Goal: Obtain resource: Download file/media

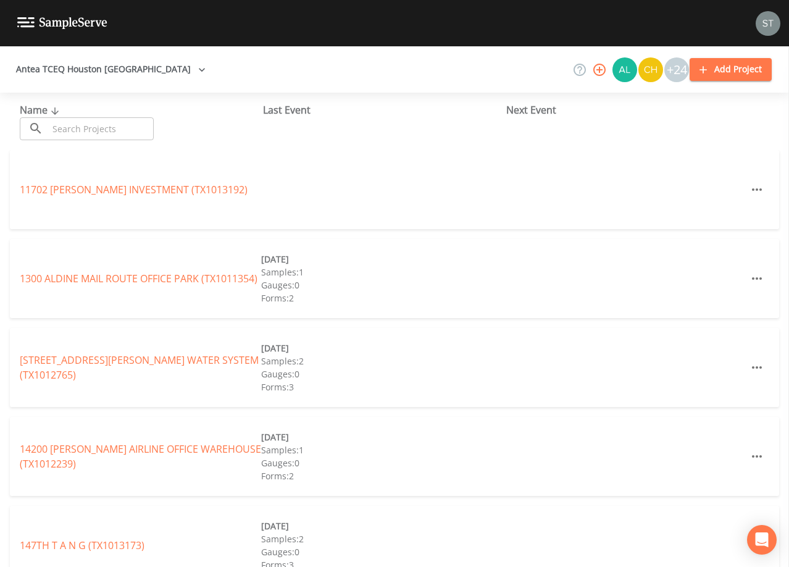
click at [122, 120] on input "text" at bounding box center [101, 128] width 106 height 23
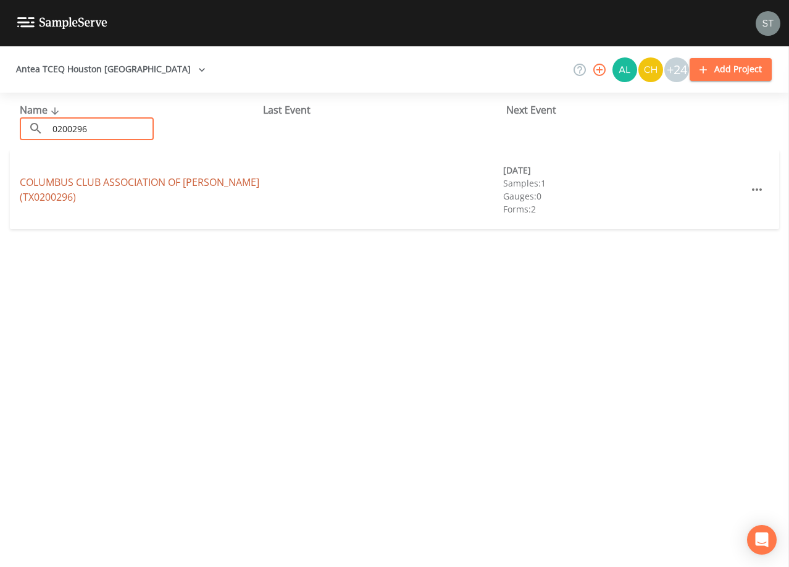
type input "0200296"
click at [177, 184] on link "COLUMBUS CLUB ASSOCIATION OF [PERSON_NAME] (TX0200296)" at bounding box center [140, 189] width 240 height 28
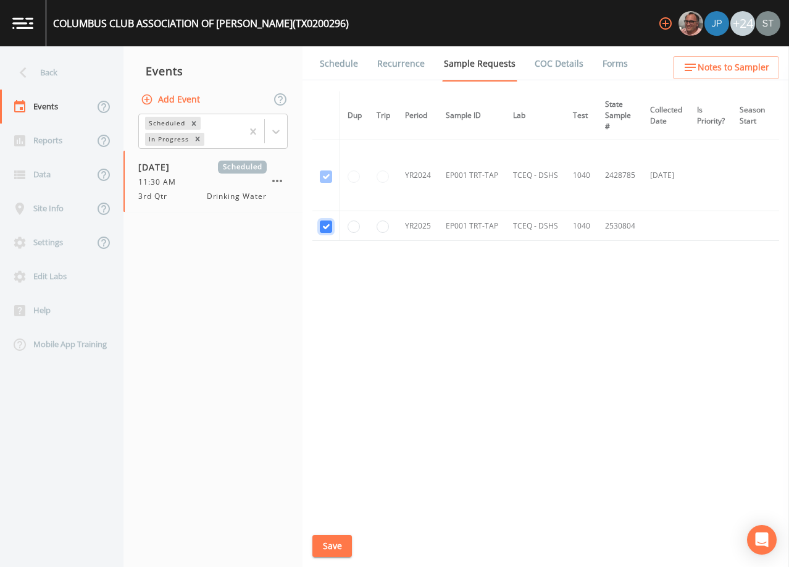
drag, startPoint x: 327, startPoint y: 226, endPoint x: 346, endPoint y: 403, distance: 178.3
click at [328, 183] on input "checkbox" at bounding box center [326, 176] width 12 height 12
checkbox input "false"
click at [335, 546] on button "Save" at bounding box center [332, 546] width 40 height 23
click at [336, 69] on link "Schedule" at bounding box center [339, 63] width 42 height 35
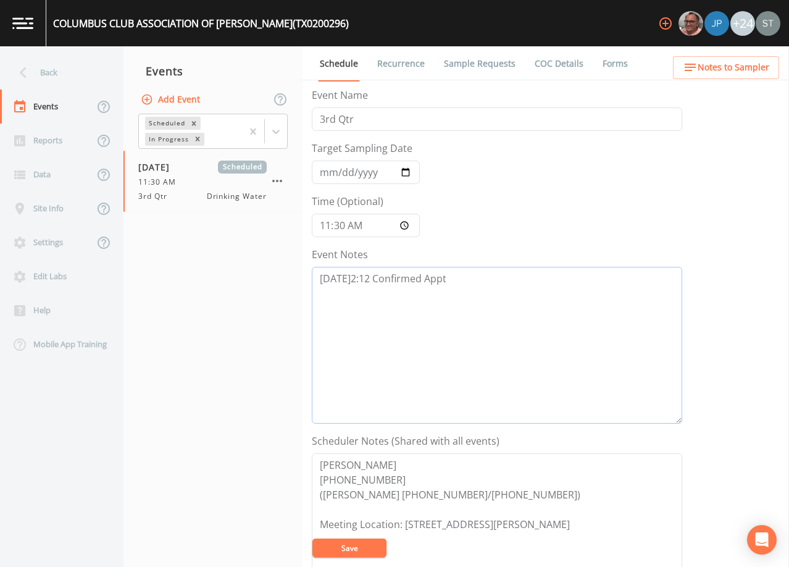
click at [456, 296] on textarea "[DATE]2:12 Confirmed Appt" at bounding box center [497, 345] width 371 height 157
click at [322, 292] on textarea "[DATE]2:12 Confirmed Appt NOT COLLECTED AT [DATE] APPT...NO ANSWER/NO SHOW" at bounding box center [497, 345] width 371 height 157
click at [629, 293] on textarea "[DATE]2:12 Confirmed Appt 8/19- NOT COLLECTED AT [DATE] APPT...NO ANSWER/NO SHOW" at bounding box center [497, 345] width 371 height 157
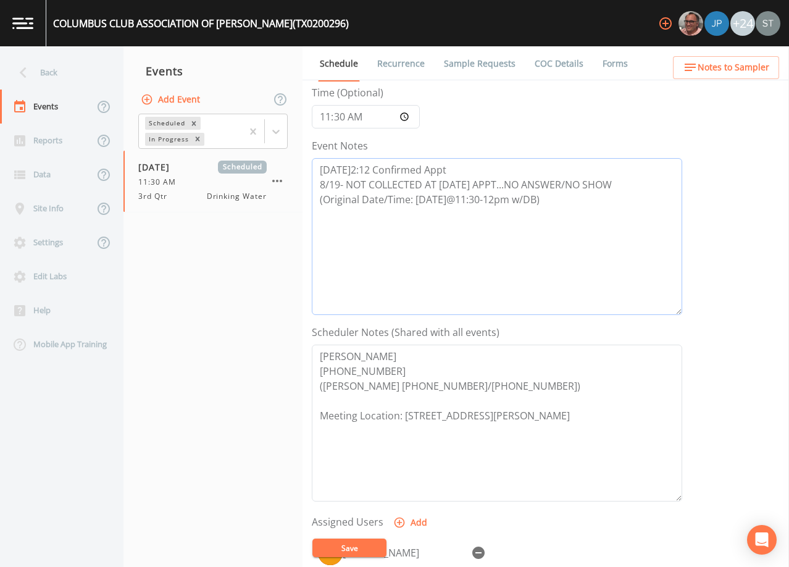
scroll to position [124, 0]
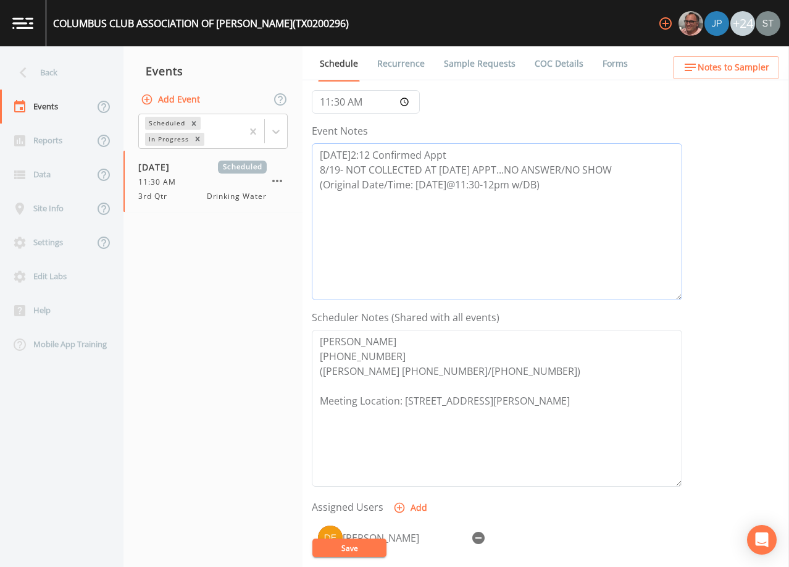
type textarea "[DATE]2:12 Confirmed Appt 8/19- NOT COLLECTED AT [DATE] APPT...NO ANSWER/NO SHO…"
click at [482, 539] on icon "button" at bounding box center [478, 538] width 12 height 12
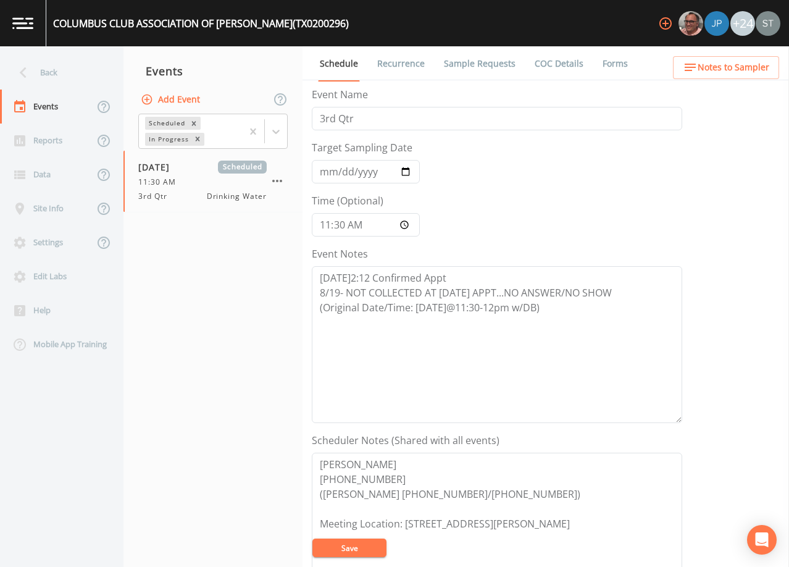
scroll to position [0, 0]
click at [325, 167] on input "[DATE]" at bounding box center [366, 172] width 108 height 23
click at [371, 543] on button "Save" at bounding box center [349, 548] width 74 height 19
click at [363, 541] on button "Save" at bounding box center [349, 548] width 74 height 19
click at [63, 68] on div "Back" at bounding box center [55, 73] width 111 height 34
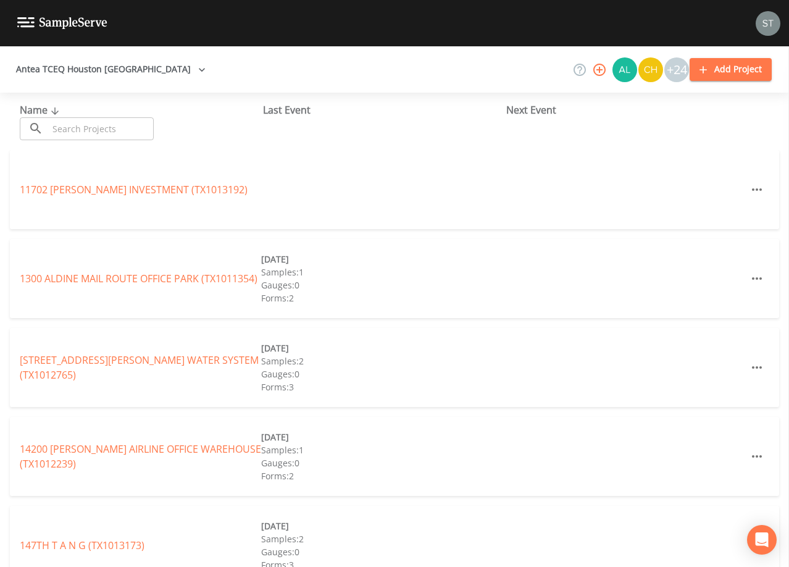
click at [143, 124] on input "text" at bounding box center [101, 128] width 106 height 23
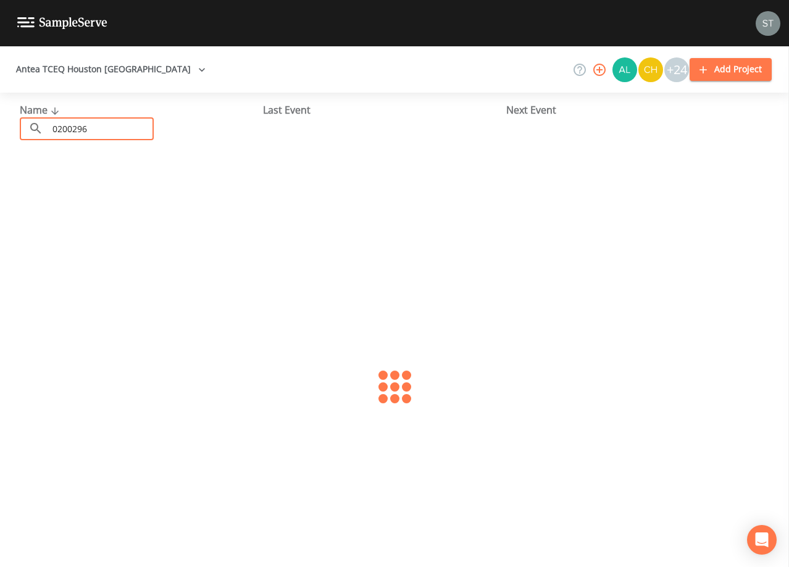
type input "0200296"
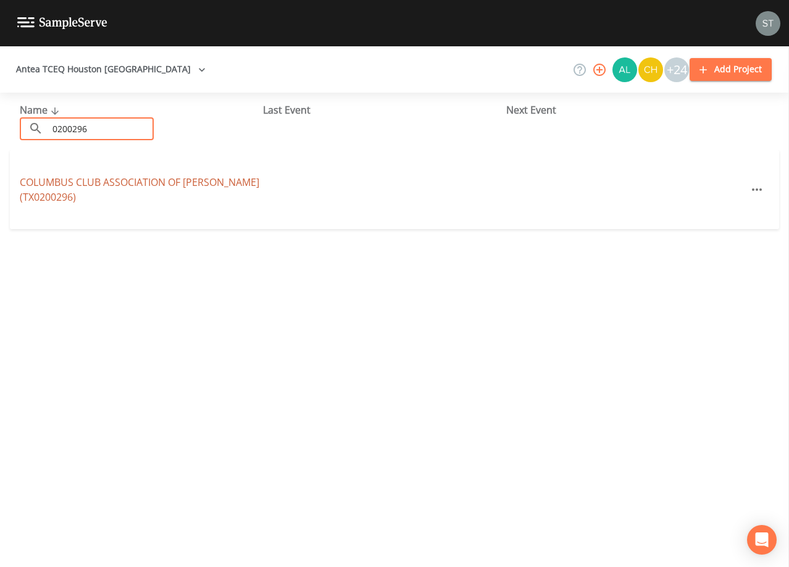
click at [144, 187] on link "COLUMBUS CLUB ASSOCIATION OF [PERSON_NAME] (TX0200296)" at bounding box center [140, 189] width 240 height 28
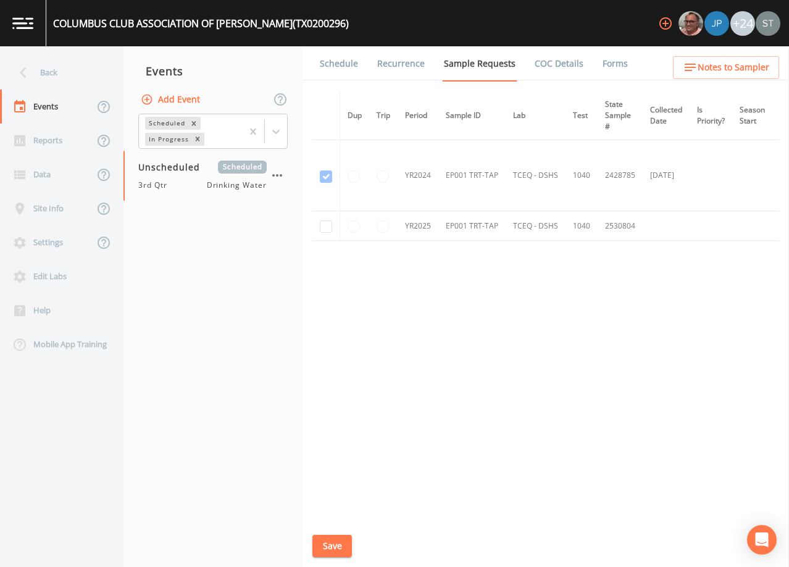
click at [334, 64] on link "Schedule" at bounding box center [339, 63] width 42 height 35
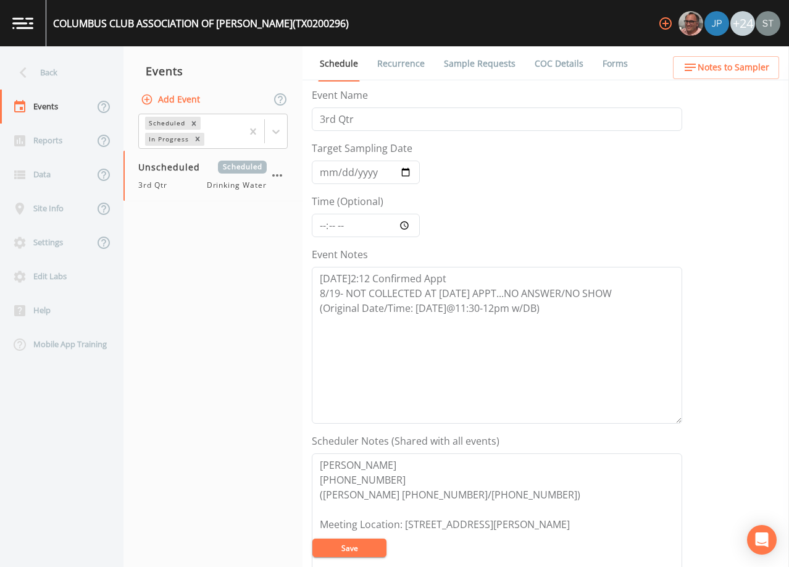
click at [474, 66] on link "Sample Requests" at bounding box center [479, 63] width 75 height 35
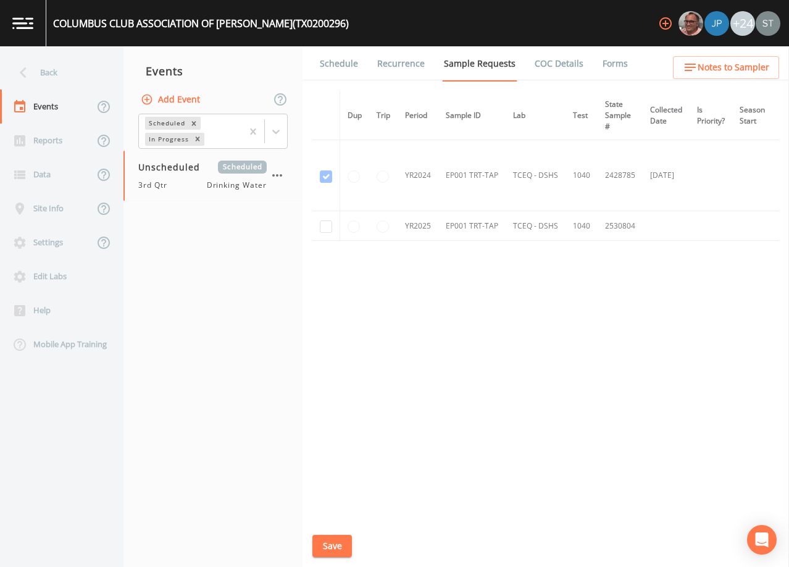
click at [338, 57] on link "Schedule" at bounding box center [339, 63] width 42 height 35
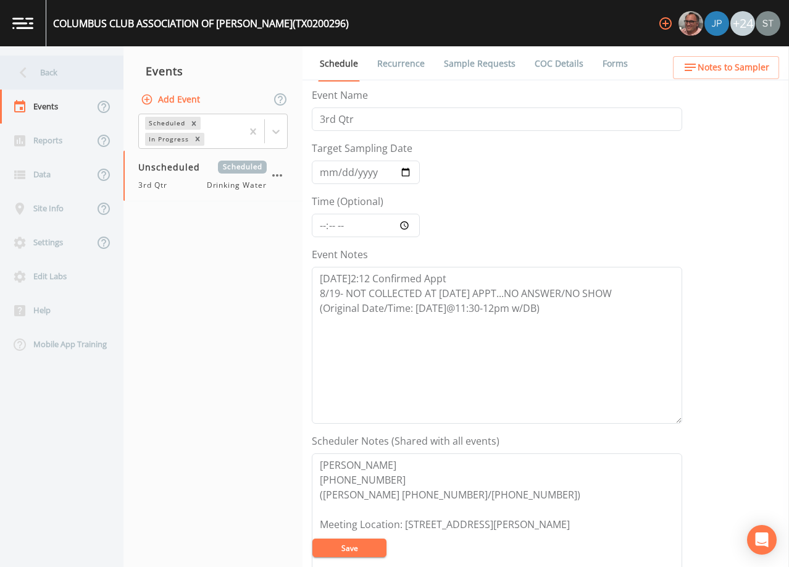
click at [44, 71] on div "Back" at bounding box center [55, 73] width 111 height 34
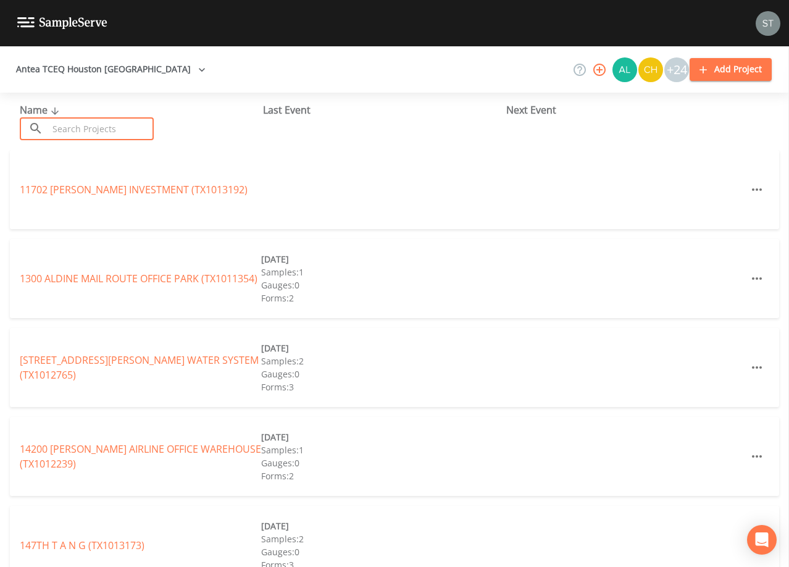
click at [85, 122] on input "text" at bounding box center [101, 128] width 106 height 23
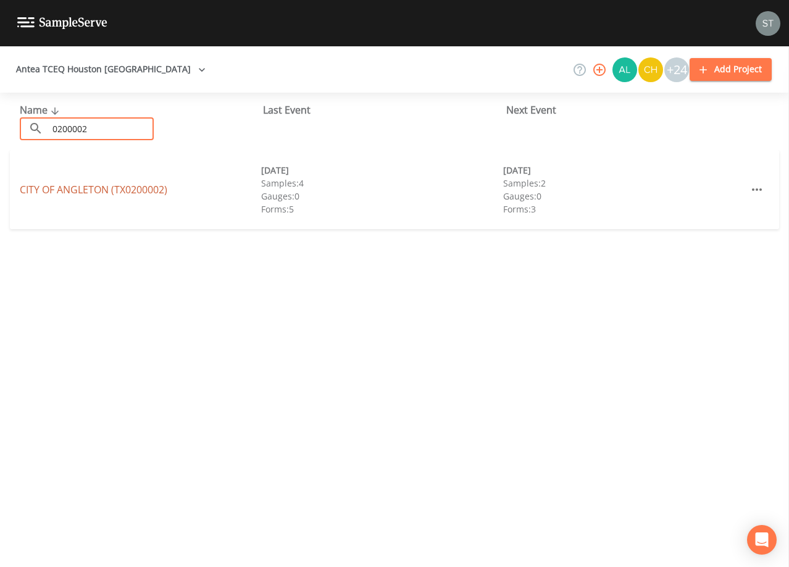
type input "0200002"
click at [136, 191] on link "CITY OF [GEOGRAPHIC_DATA] (TX0200002)" at bounding box center [94, 190] width 148 height 14
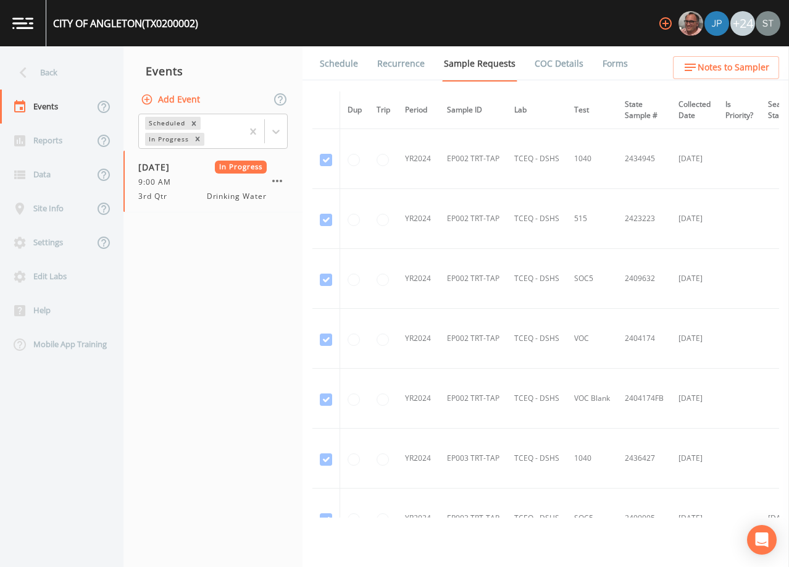
click at [601, 65] on link "Forms" at bounding box center [615, 63] width 29 height 35
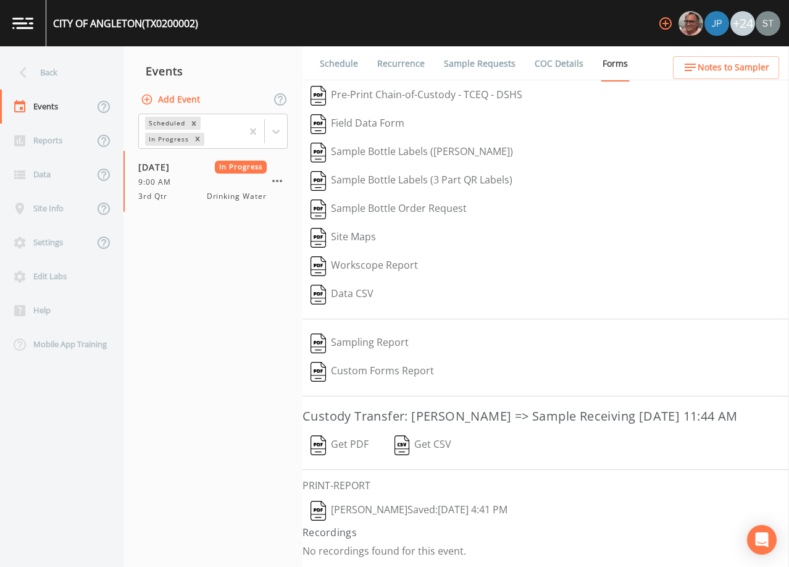
click at [349, 443] on button "Get PDF" at bounding box center [340, 445] width 74 height 28
click at [54, 70] on div "Back" at bounding box center [55, 73] width 111 height 34
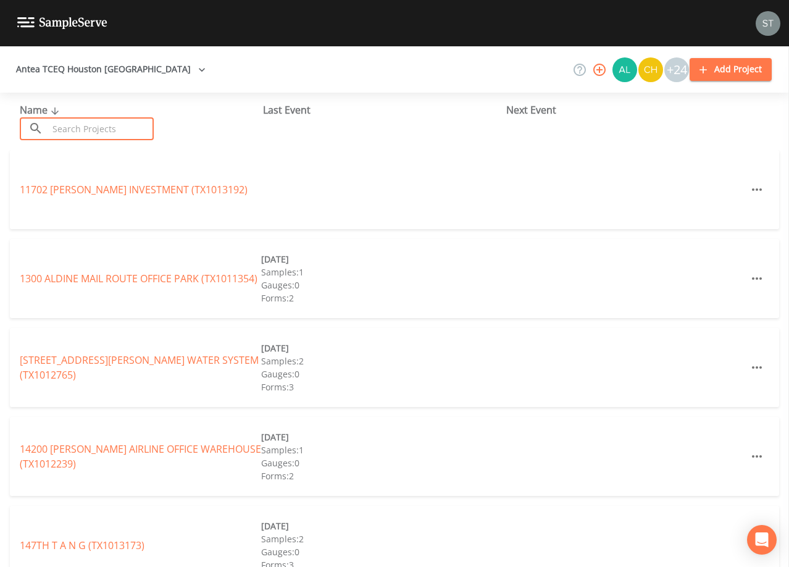
click at [96, 127] on input "text" at bounding box center [101, 128] width 106 height 23
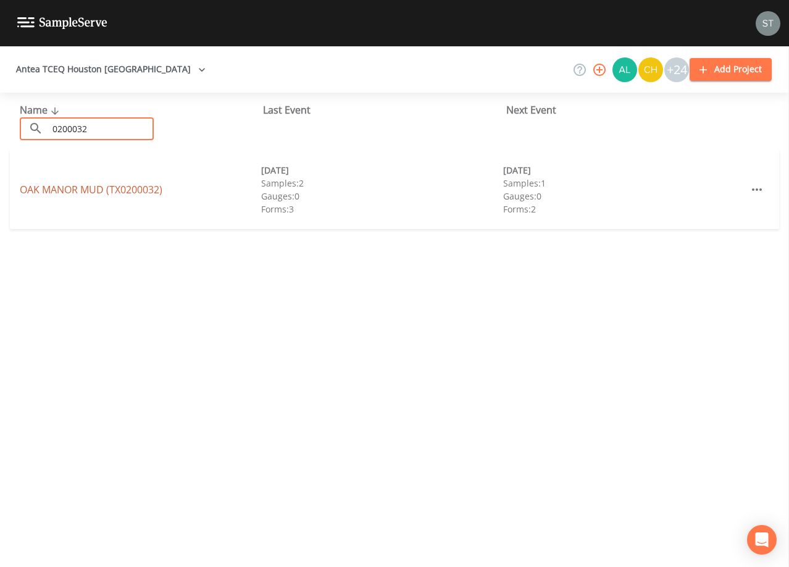
type input "0200032"
click at [55, 188] on link "[GEOGRAPHIC_DATA] (TX0200032)" at bounding box center [91, 190] width 143 height 14
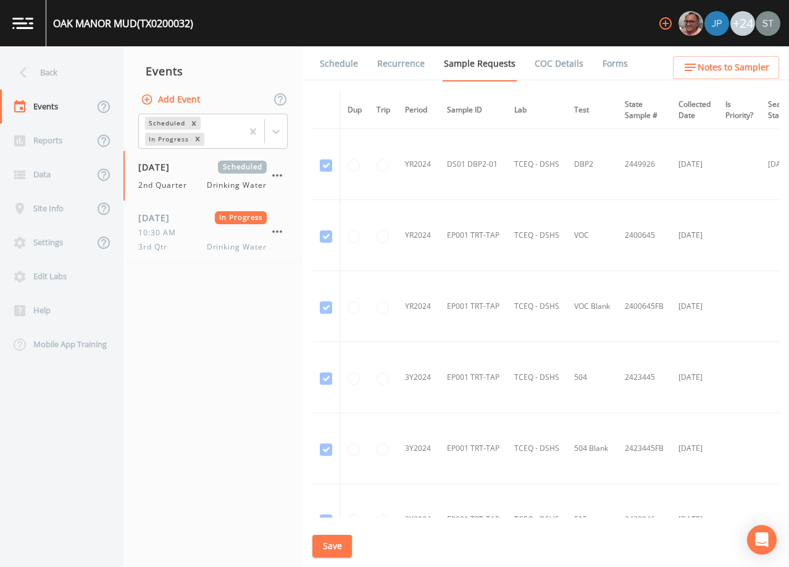
click at [605, 64] on link "Forms" at bounding box center [615, 63] width 29 height 35
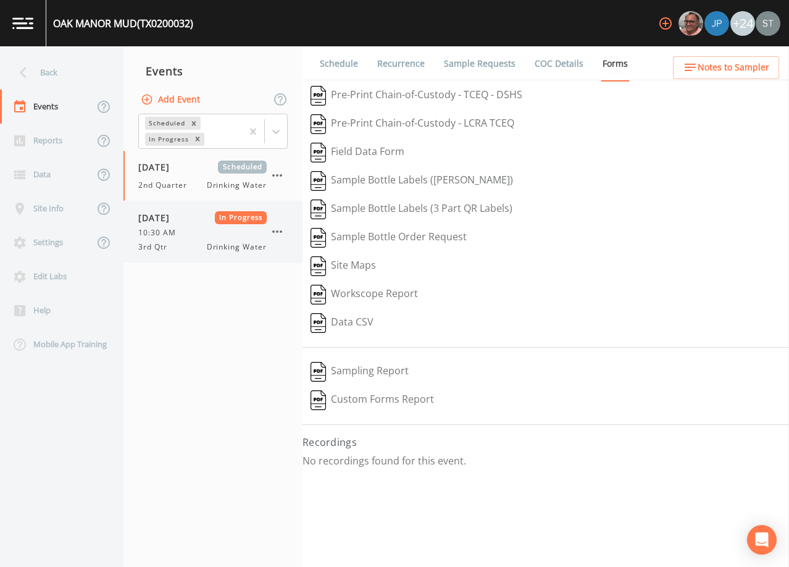
click at [192, 241] on div "3rd Qtr Drinking Water" at bounding box center [202, 246] width 128 height 11
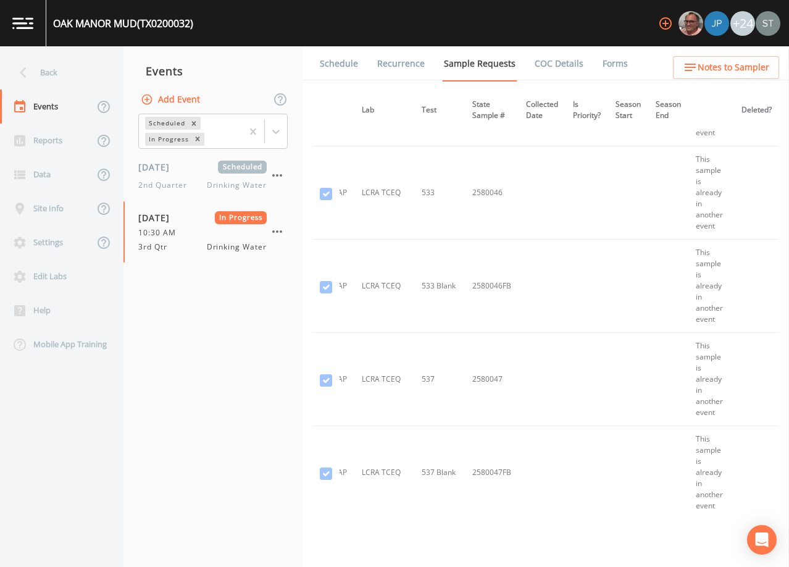
scroll to position [941, 178]
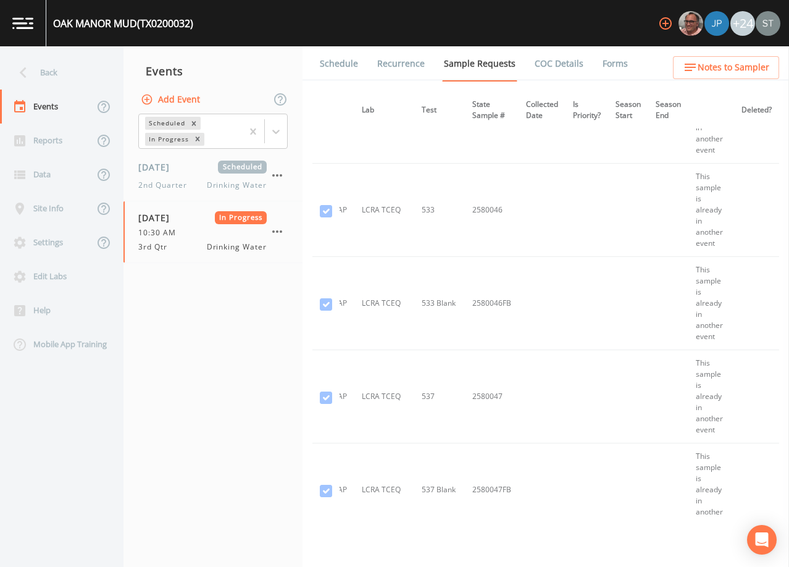
click at [543, 70] on link "COC Details" at bounding box center [559, 63] width 52 height 35
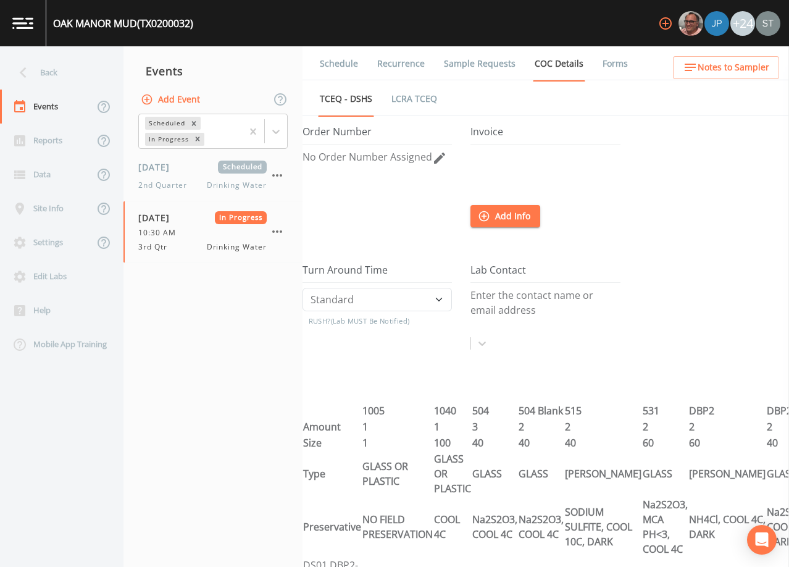
click at [606, 69] on link "Forms" at bounding box center [615, 63] width 29 height 35
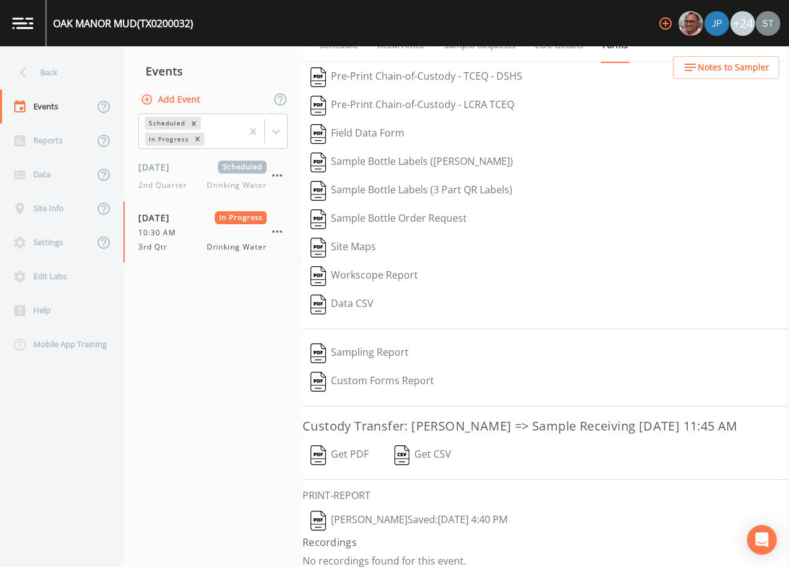
scroll to position [28, 0]
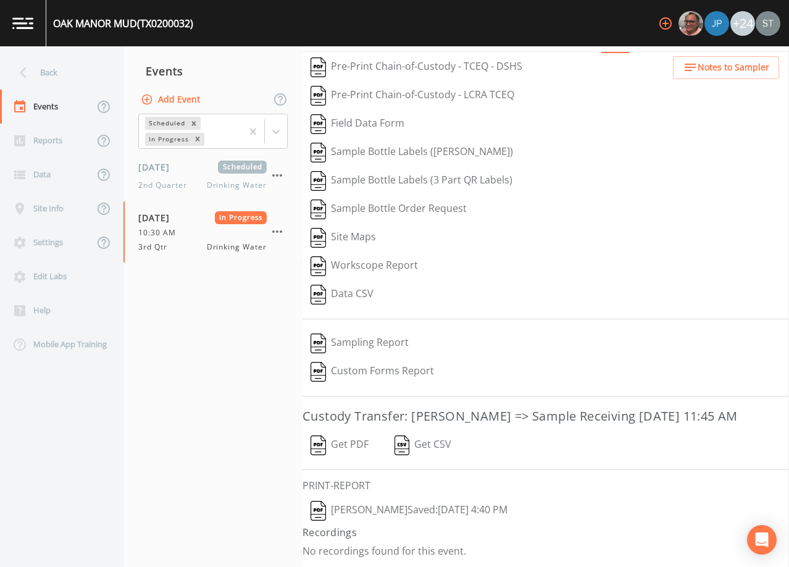
click at [359, 445] on button "Get PDF" at bounding box center [340, 445] width 74 height 28
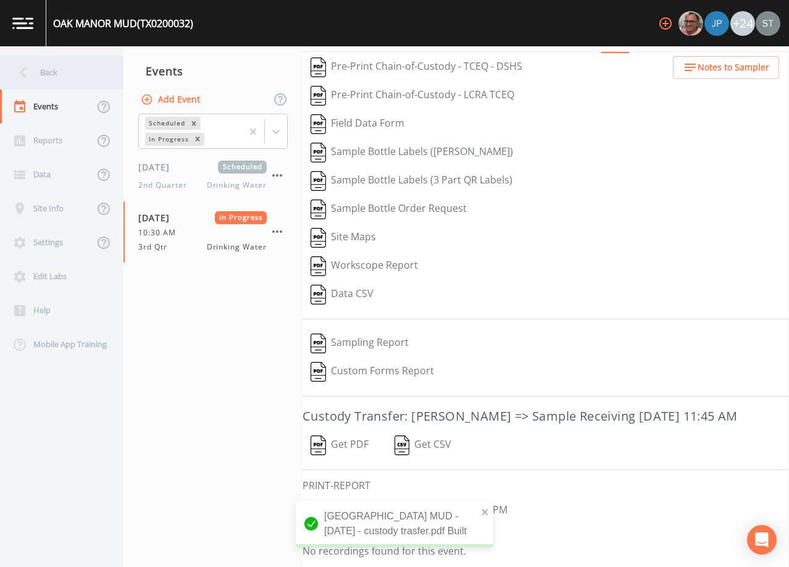
click at [56, 74] on div "Back" at bounding box center [55, 73] width 111 height 34
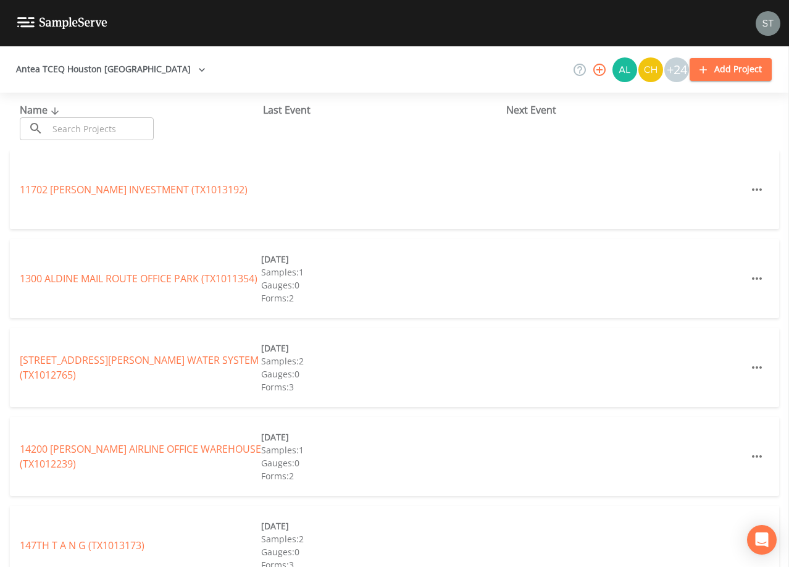
click at [90, 130] on input "text" at bounding box center [101, 128] width 106 height 23
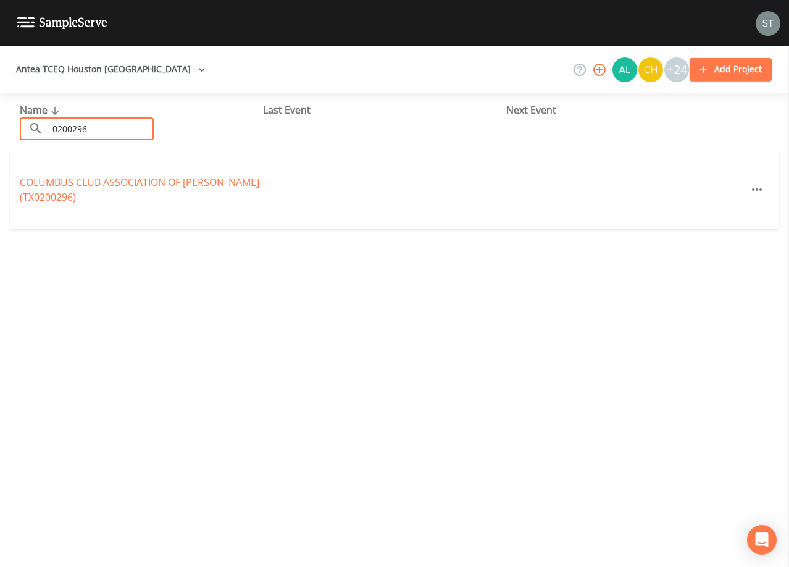
type input "0200296"
click at [161, 184] on link "COLUMBUS CLUB ASSOCIATION OF [PERSON_NAME] (TX0200296)" at bounding box center [140, 189] width 240 height 28
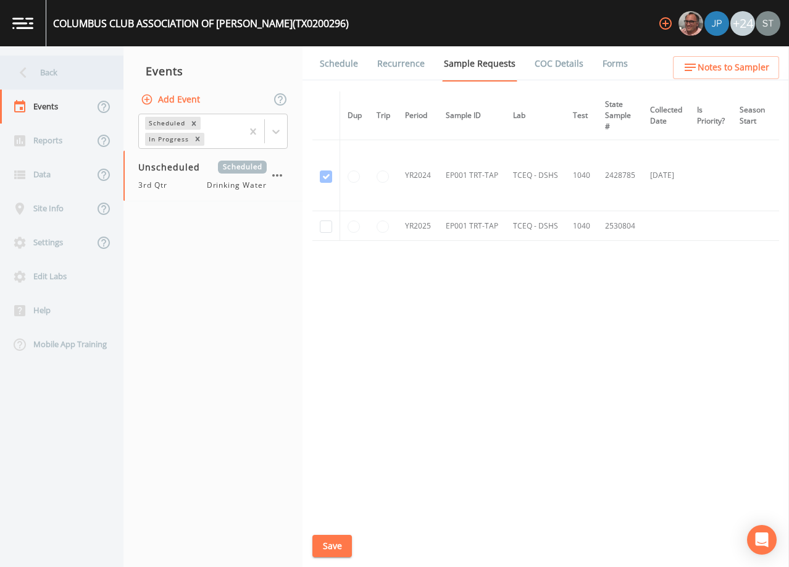
click at [49, 71] on div "Back" at bounding box center [55, 73] width 111 height 34
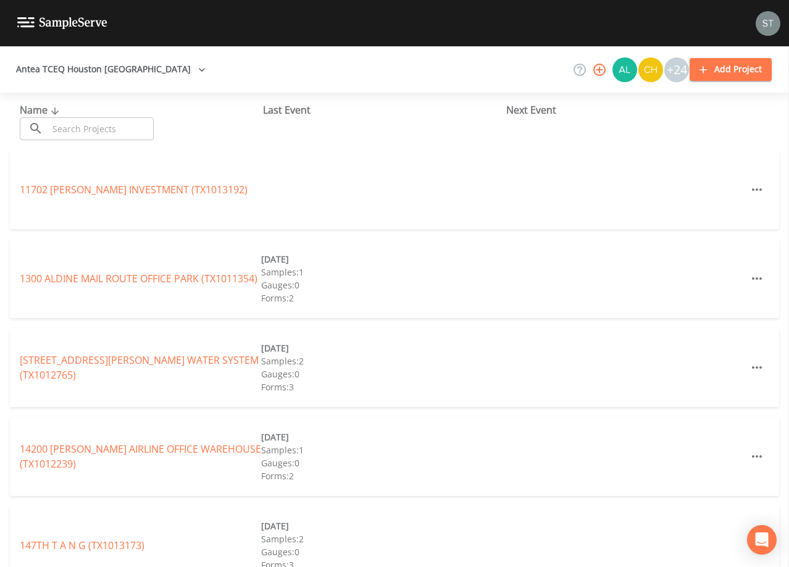
click at [72, 124] on input "text" at bounding box center [101, 128] width 106 height 23
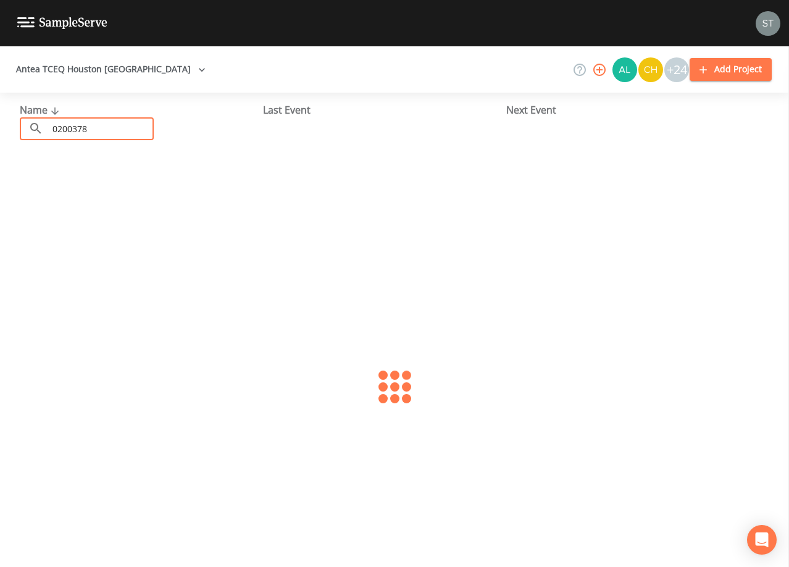
type input "0200378"
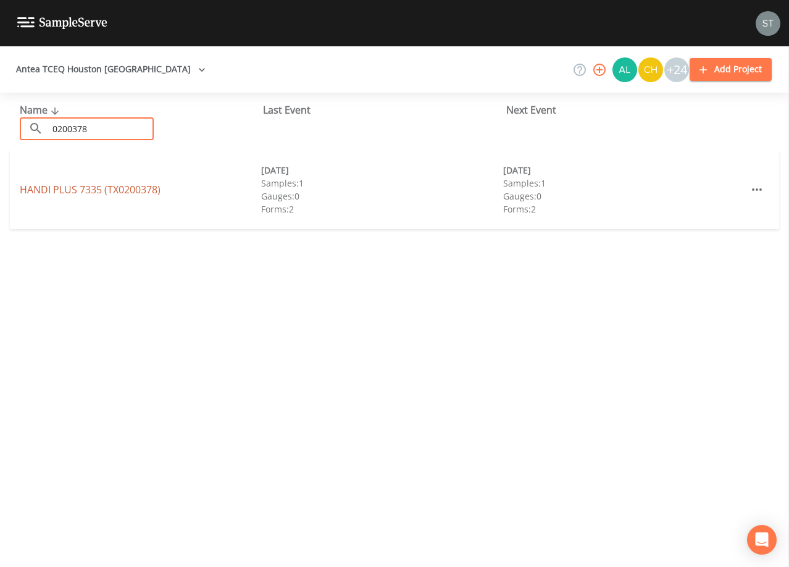
click at [151, 189] on link "HANDI PLUS 7335 (TX0200378)" at bounding box center [90, 190] width 141 height 14
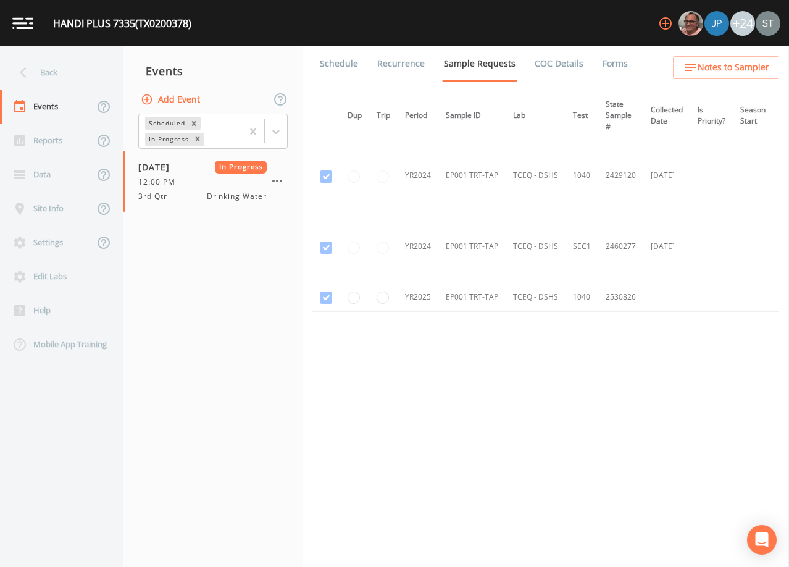
click at [612, 64] on link "Forms" at bounding box center [615, 63] width 29 height 35
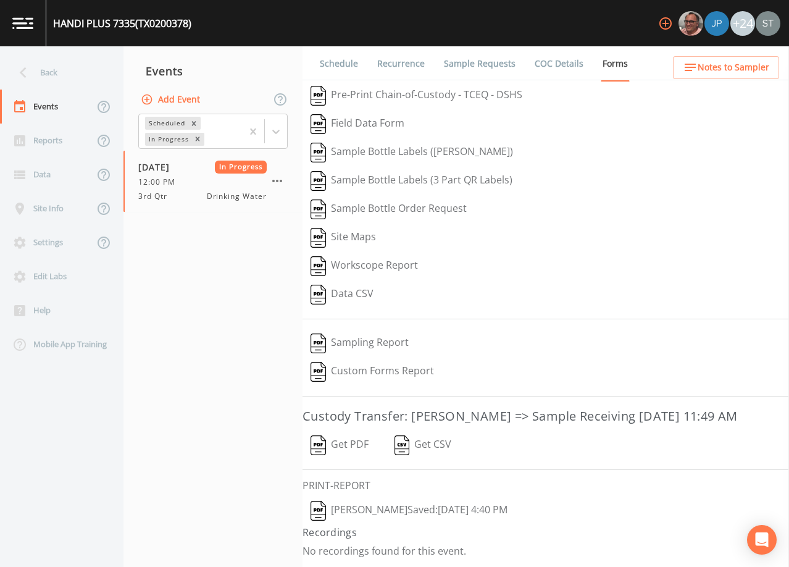
click at [356, 444] on button "Get PDF" at bounding box center [340, 445] width 74 height 28
click at [34, 76] on div "Back" at bounding box center [55, 73] width 111 height 34
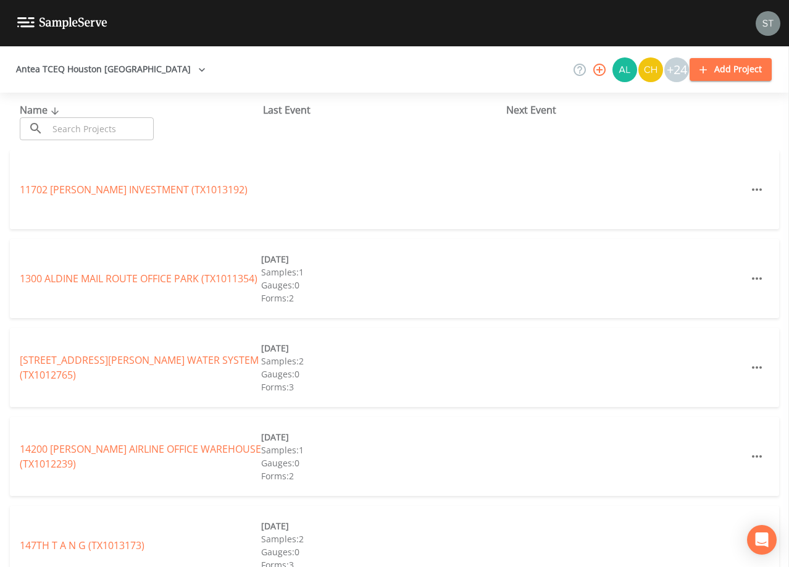
click at [122, 122] on input "text" at bounding box center [101, 128] width 106 height 23
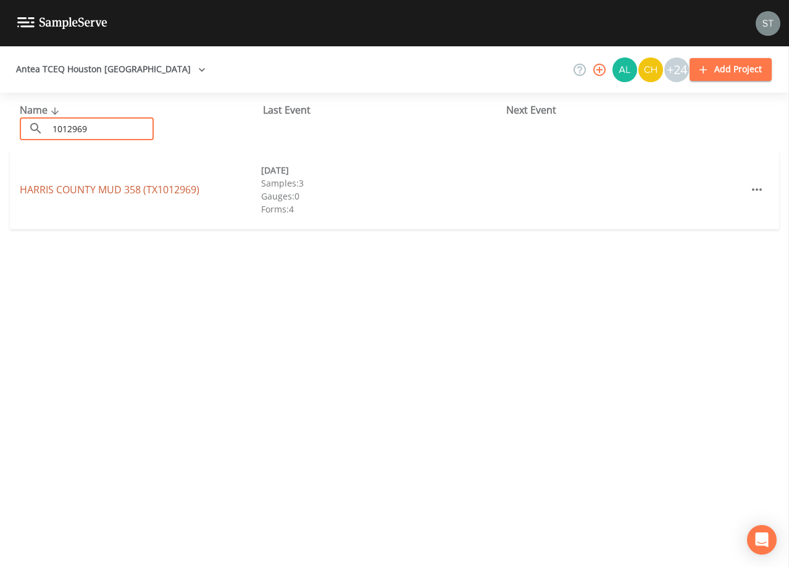
type input "1012969"
click at [138, 191] on link "HARRIS COUNTY MUD 358 (TX1012969)" at bounding box center [110, 190] width 180 height 14
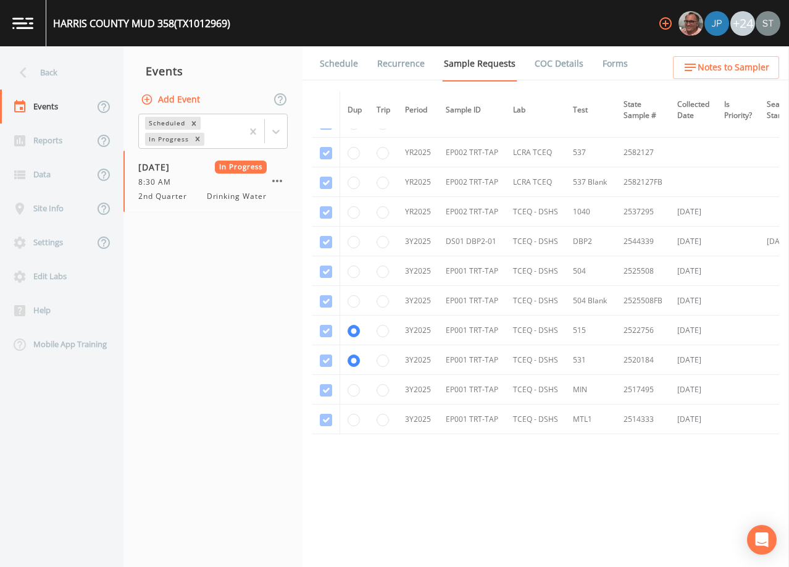
scroll to position [543, 0]
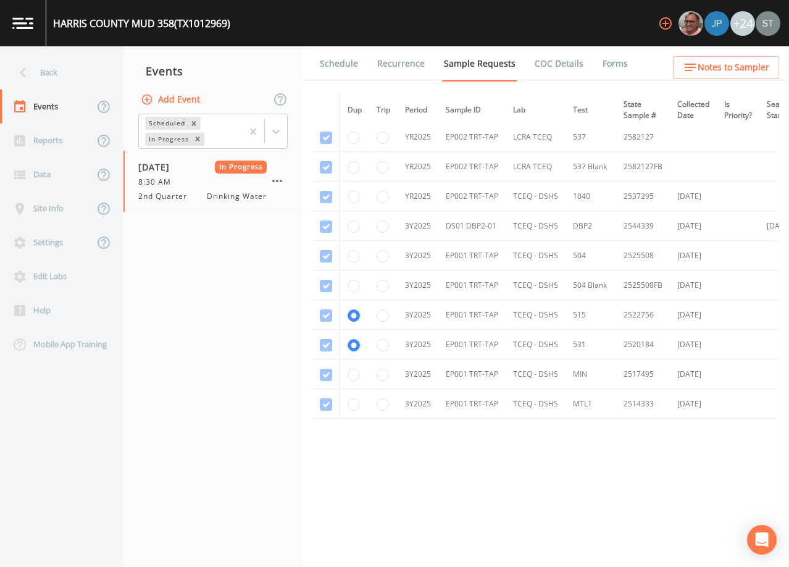
click at [322, 62] on link "Schedule" at bounding box center [339, 63] width 42 height 35
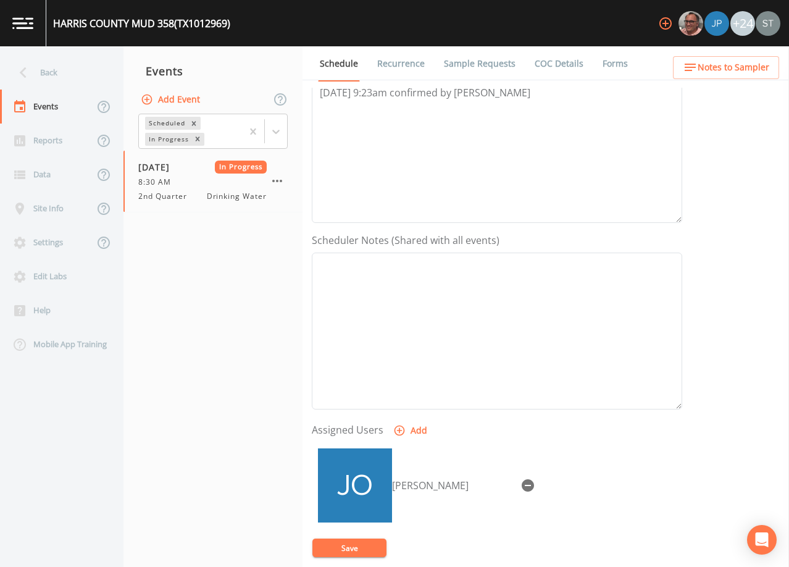
scroll to position [62, 0]
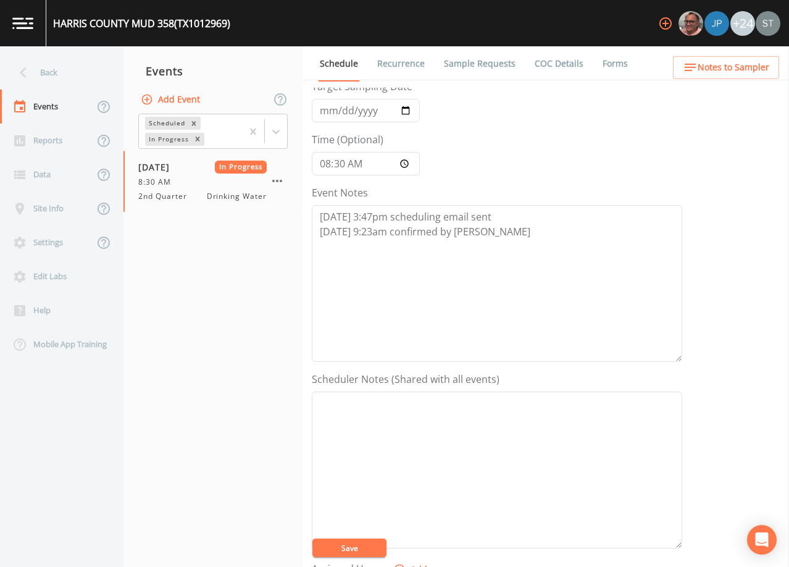
click at [484, 64] on link "Sample Requests" at bounding box center [479, 63] width 75 height 35
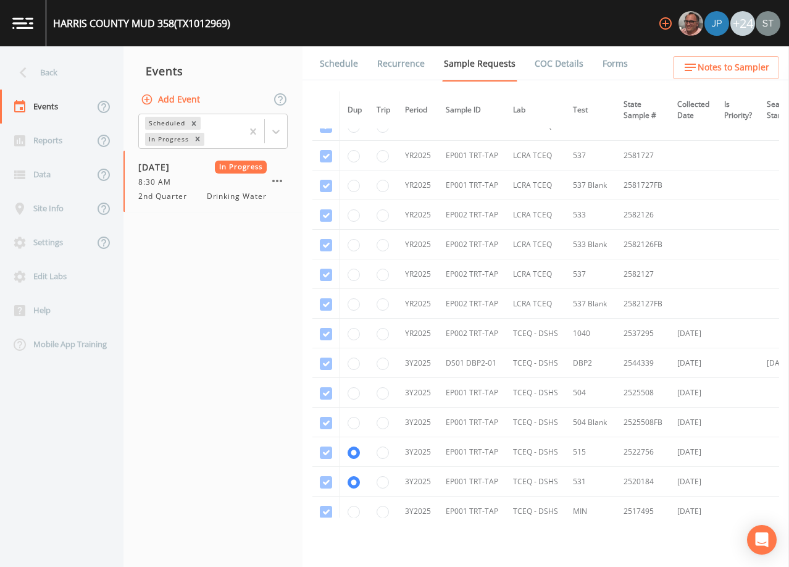
scroll to position [432, 0]
click at [343, 65] on link "Schedule" at bounding box center [339, 63] width 42 height 35
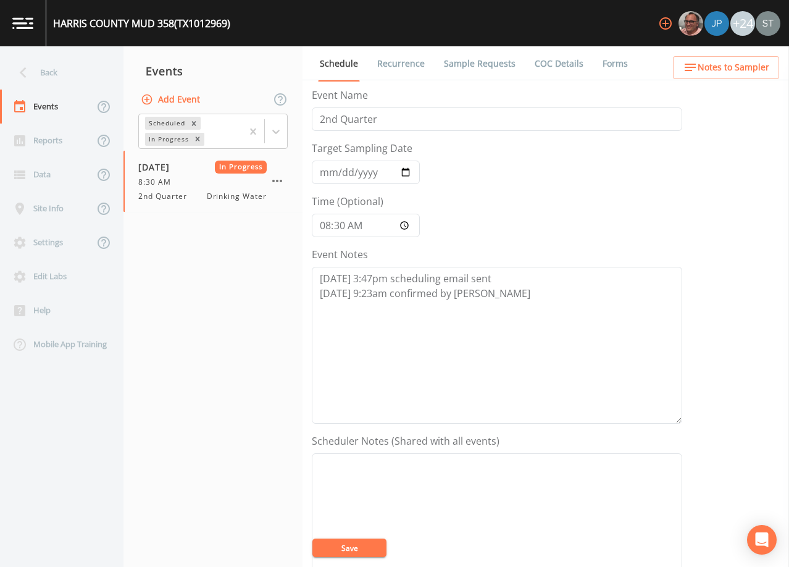
click at [749, 66] on span "Notes to Sampler" at bounding box center [734, 67] width 72 height 15
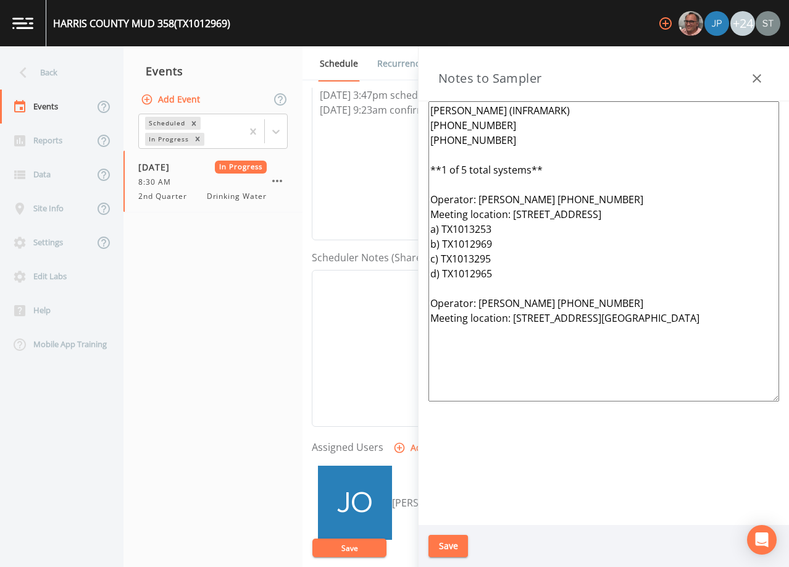
scroll to position [185, 0]
click at [760, 79] on icon "button" at bounding box center [757, 78] width 15 height 15
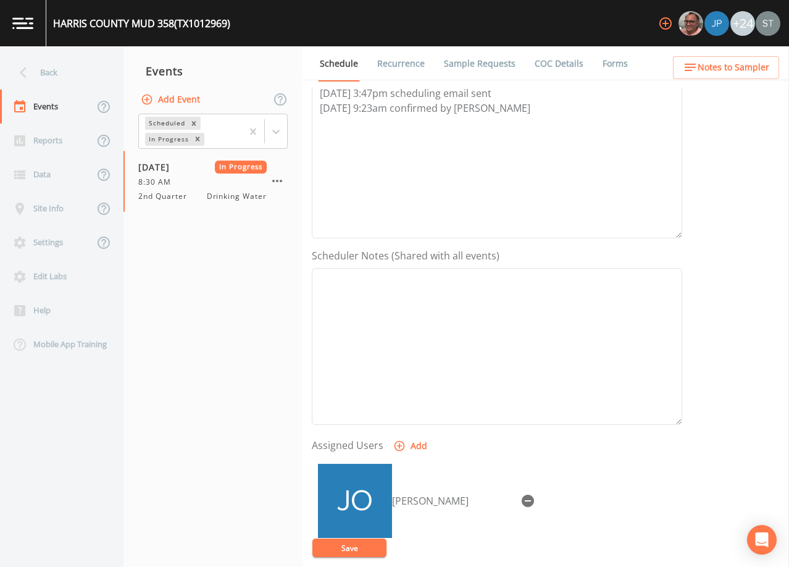
click at [611, 61] on link "Forms" at bounding box center [615, 63] width 29 height 35
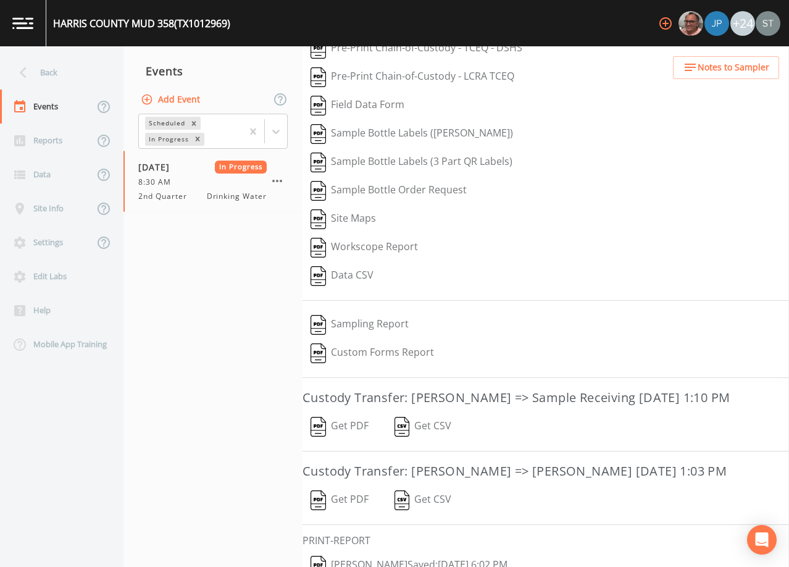
scroll to position [102, 0]
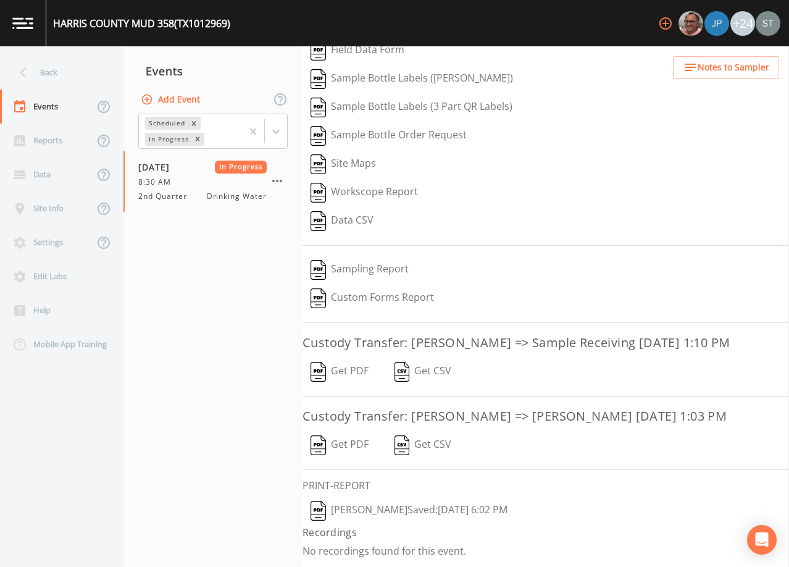
click at [356, 372] on button "Get PDF" at bounding box center [340, 372] width 74 height 28
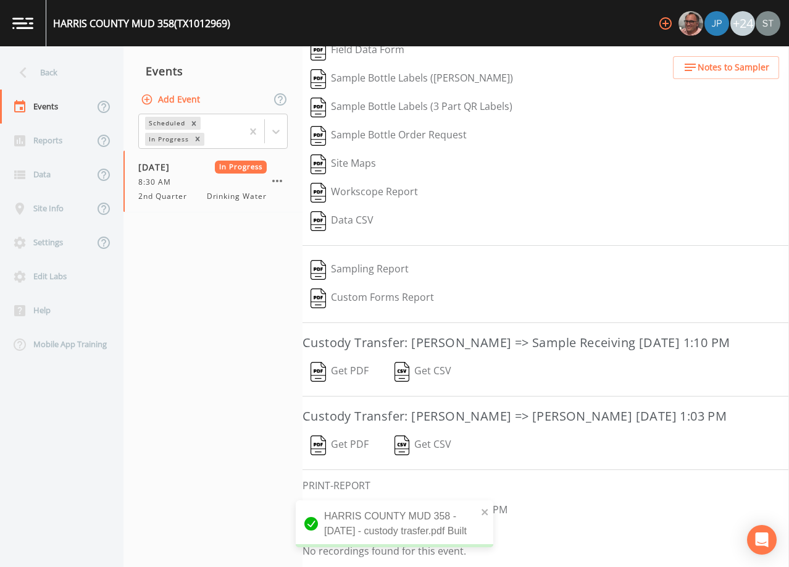
click at [356, 446] on button "Get PDF" at bounding box center [340, 445] width 74 height 28
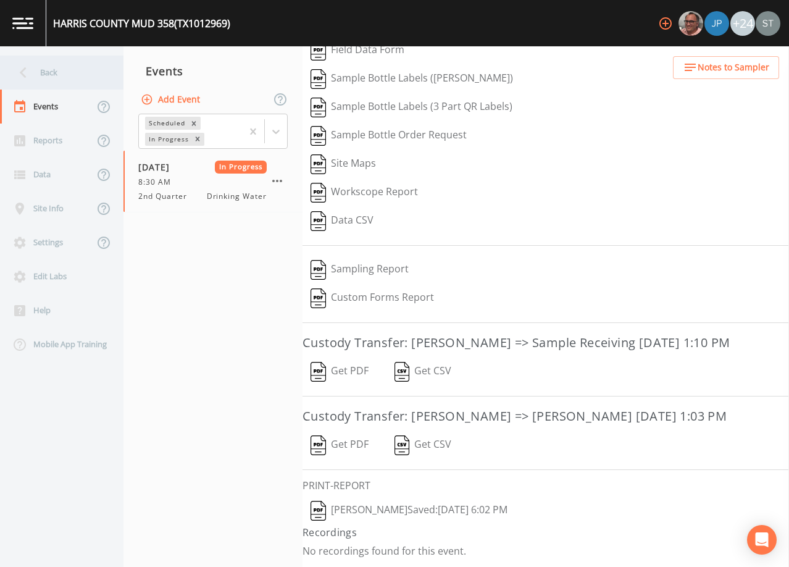
click at [65, 78] on div "Back" at bounding box center [55, 73] width 111 height 34
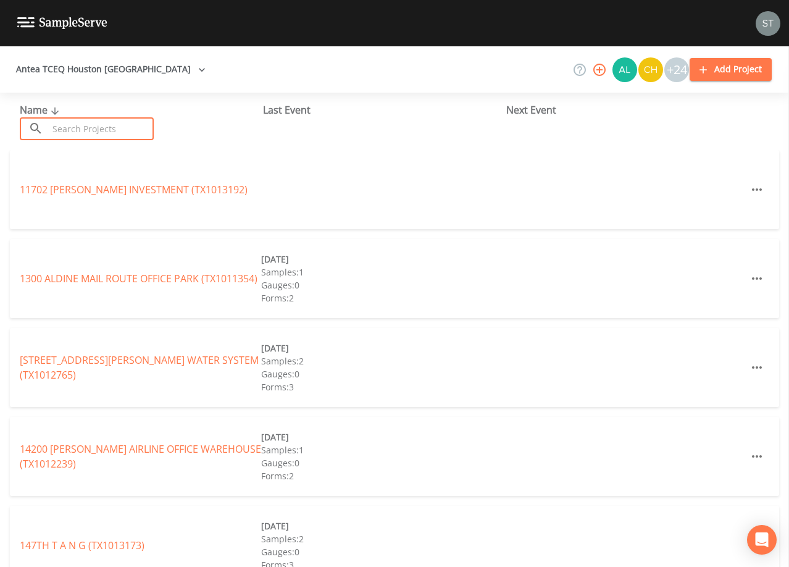
click at [138, 127] on input "text" at bounding box center [101, 128] width 106 height 23
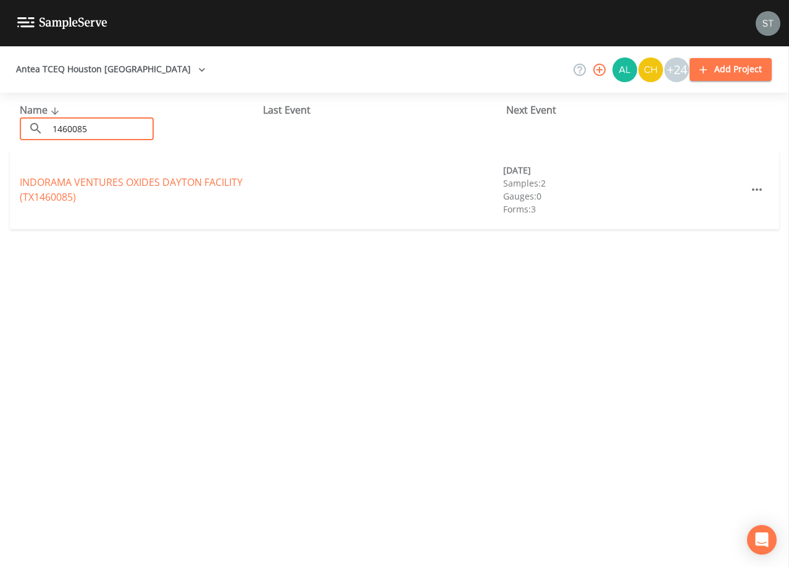
drag, startPoint x: 122, startPoint y: 130, endPoint x: -1, endPoint y: 122, distance: 122.5
click at [0, 122] on html "Antea TCEQ Houston [GEOGRAPHIC_DATA] +24 Add Project Name ​ 1460085 ​ Last Even…" at bounding box center [394, 283] width 789 height 567
type input "1460191"
click at [130, 192] on link "[GEOGRAPHIC_DATA] (TX1460191)" at bounding box center [97, 190] width 155 height 14
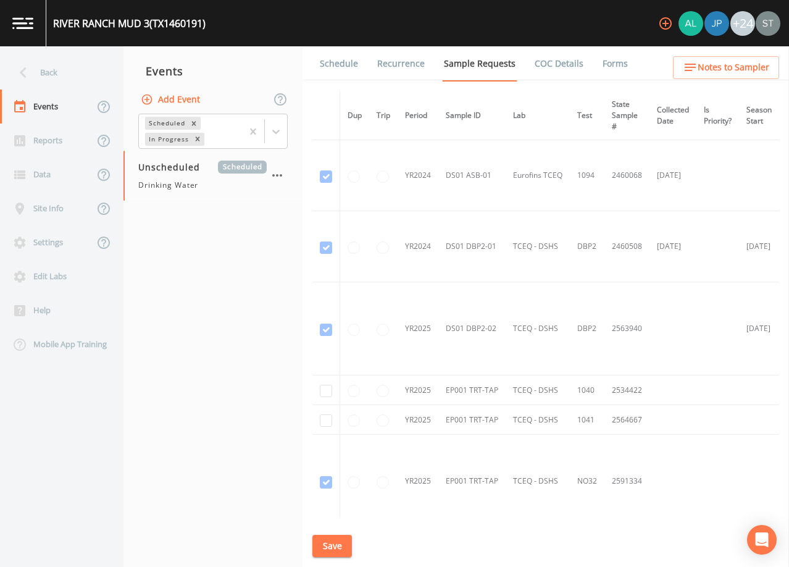
click at [330, 71] on link "Schedule" at bounding box center [339, 63] width 42 height 35
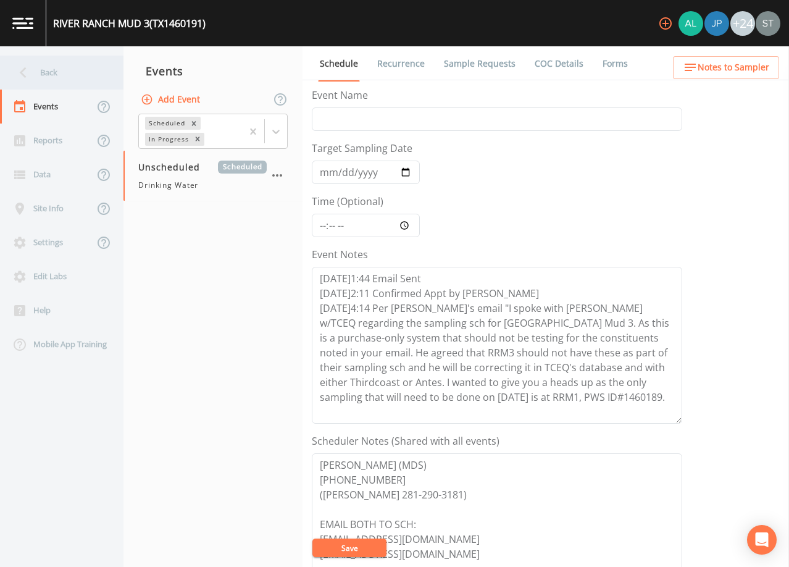
click at [48, 70] on div "Back" at bounding box center [55, 73] width 111 height 34
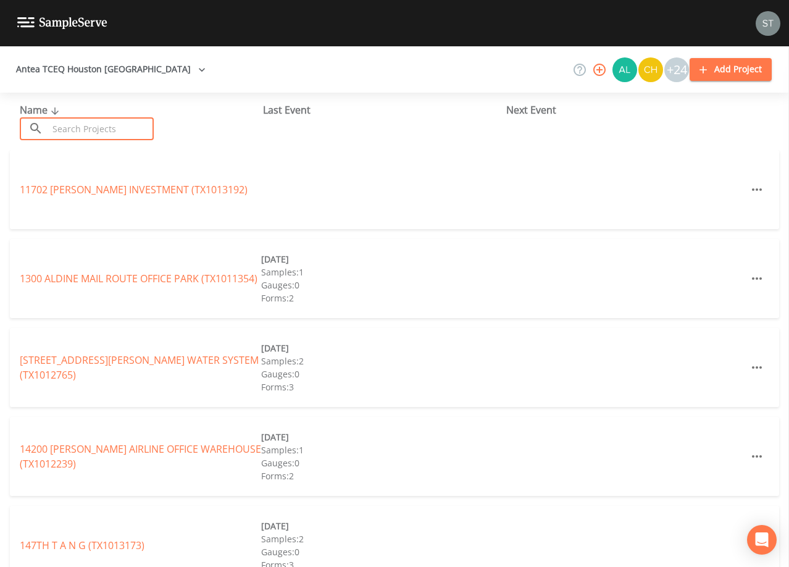
click at [98, 120] on input "text" at bounding box center [101, 128] width 106 height 23
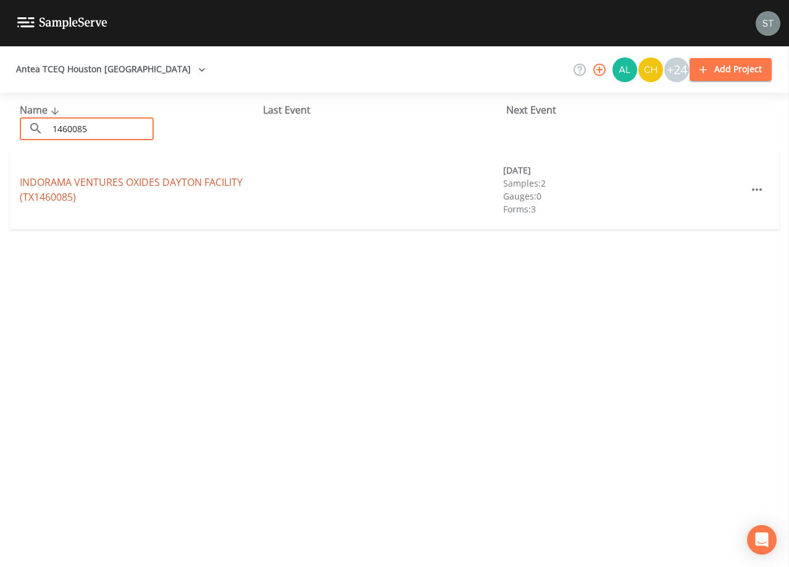
type input "1460085"
click at [187, 188] on link "INDORAMA VENTURES OXIDES DAYTON FACILITY (TX1460085)" at bounding box center [131, 189] width 223 height 28
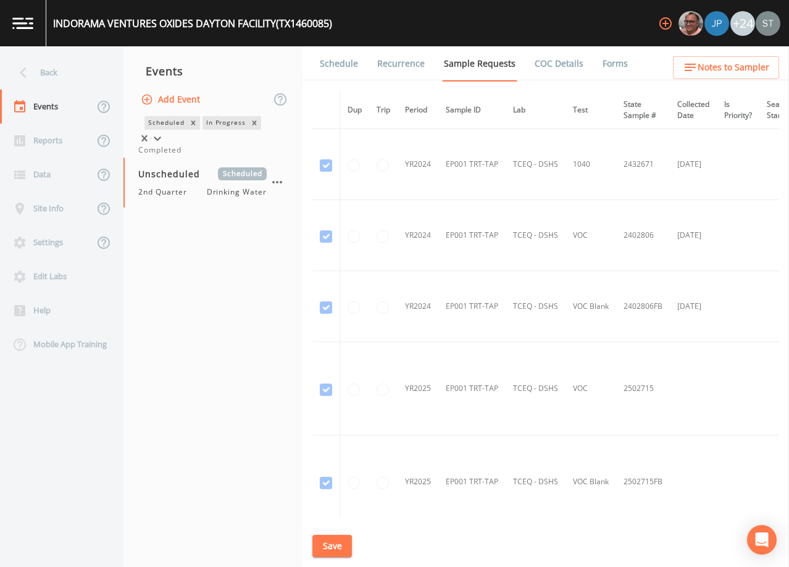
click at [164, 132] on icon at bounding box center [157, 138] width 12 height 12
click at [225, 156] on div "Completed" at bounding box center [212, 150] width 149 height 11
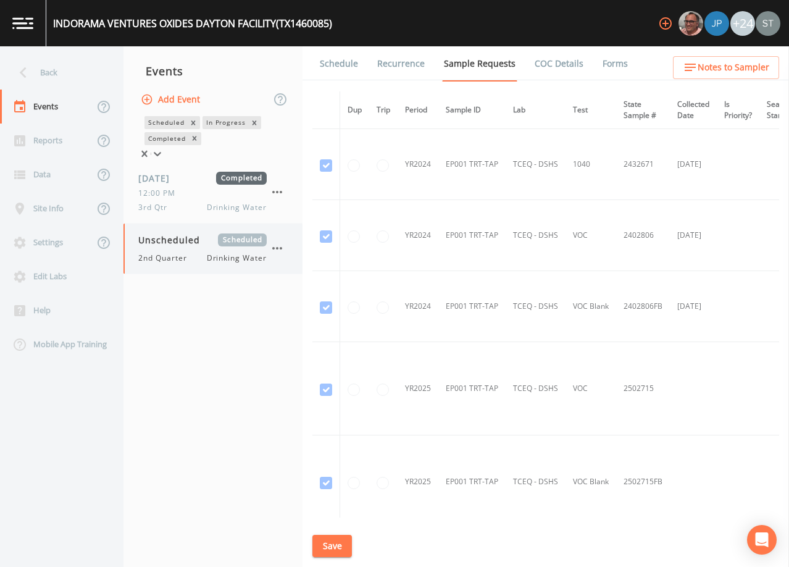
click at [212, 254] on div "Unscheduled Scheduled 2nd Quarter Drinking Water" at bounding box center [202, 248] width 128 height 30
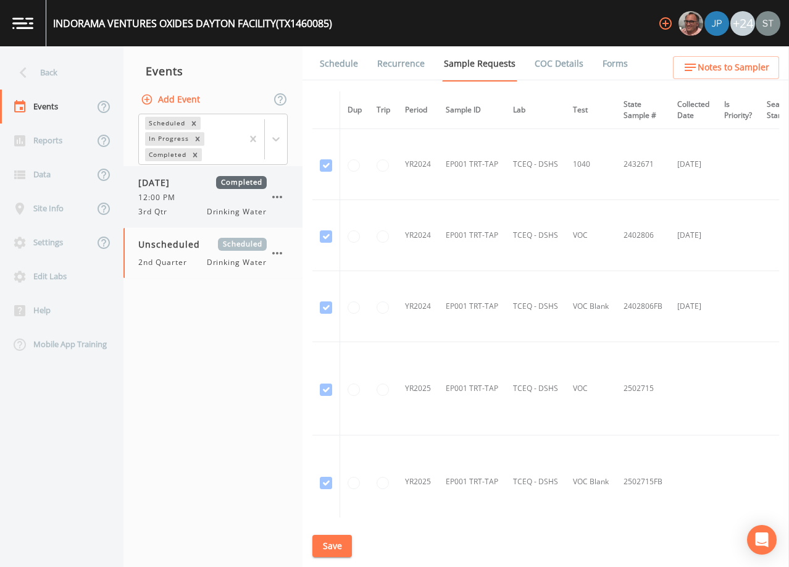
click at [201, 208] on div "3rd Qtr Drinking Water" at bounding box center [202, 211] width 128 height 11
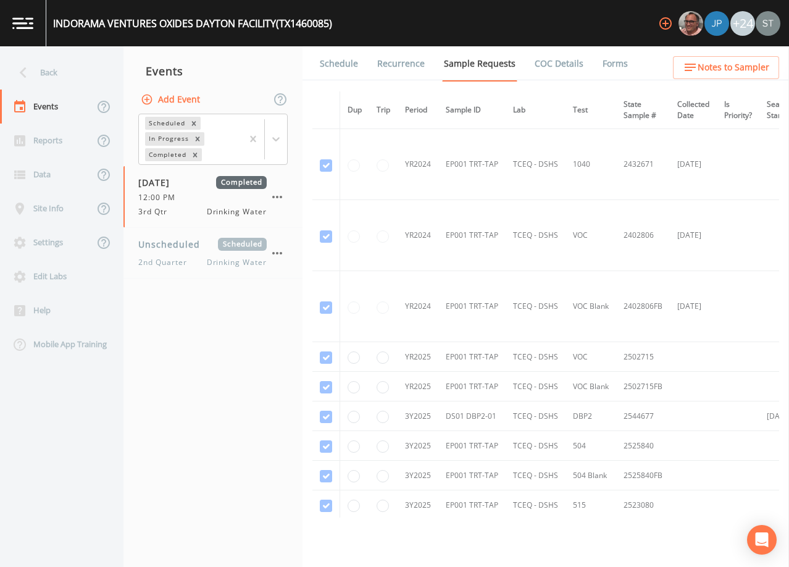
click at [602, 65] on link "Forms" at bounding box center [615, 63] width 29 height 35
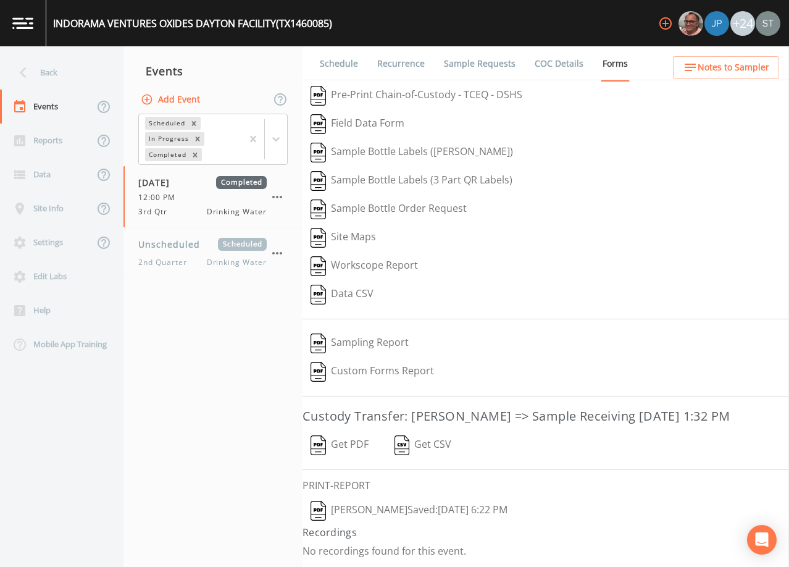
click at [355, 443] on button "Get PDF" at bounding box center [340, 445] width 74 height 28
click at [65, 68] on div "Back" at bounding box center [55, 73] width 111 height 34
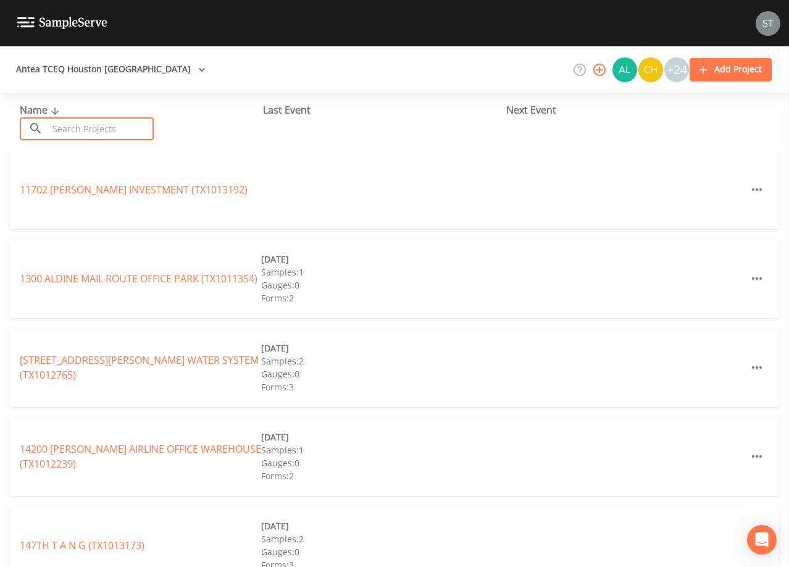
click at [116, 127] on input "text" at bounding box center [101, 128] width 106 height 23
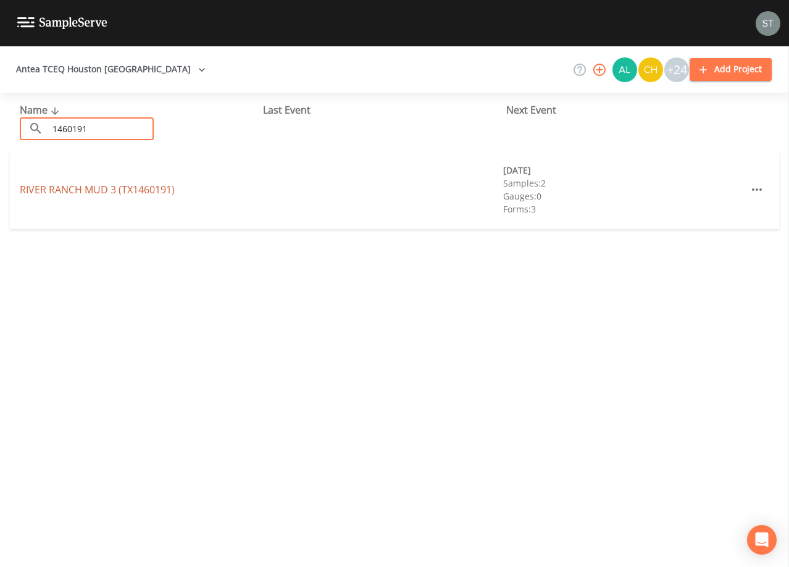
type input "1460191"
click at [136, 186] on link "[GEOGRAPHIC_DATA] (TX1460191)" at bounding box center [97, 190] width 155 height 14
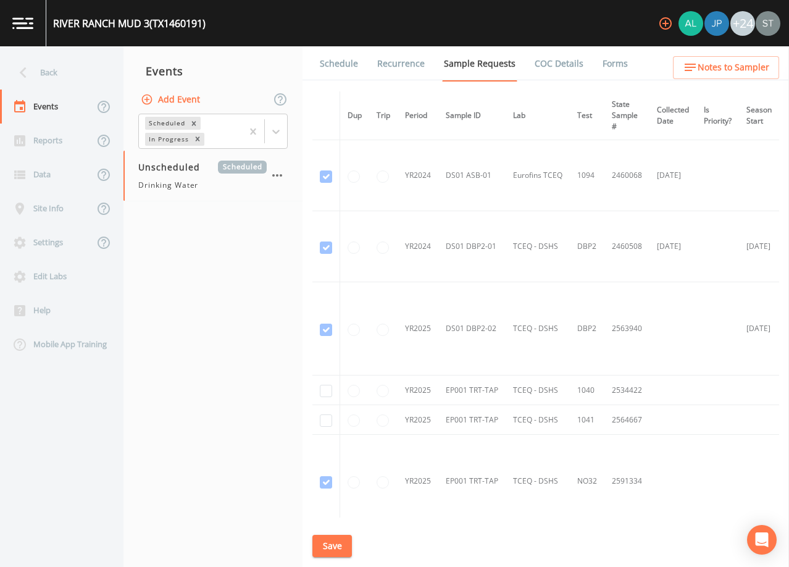
click at [601, 62] on link "Forms" at bounding box center [615, 63] width 29 height 35
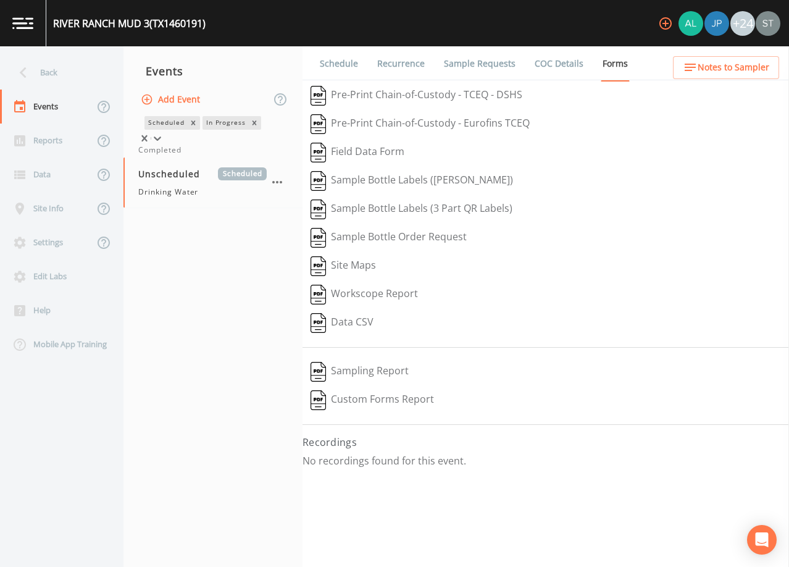
click at [164, 132] on icon at bounding box center [157, 138] width 12 height 12
click at [215, 156] on div "Completed" at bounding box center [212, 150] width 149 height 11
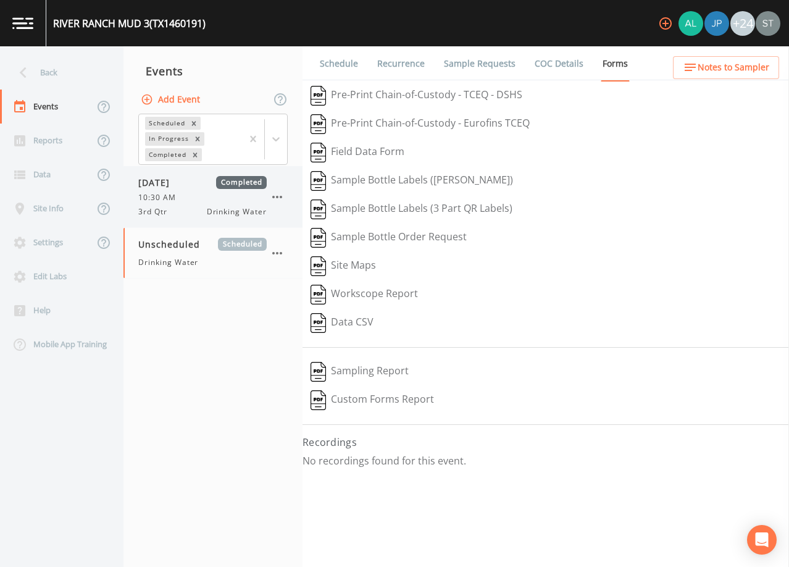
click at [188, 199] on div "10:30 AM" at bounding box center [202, 197] width 128 height 11
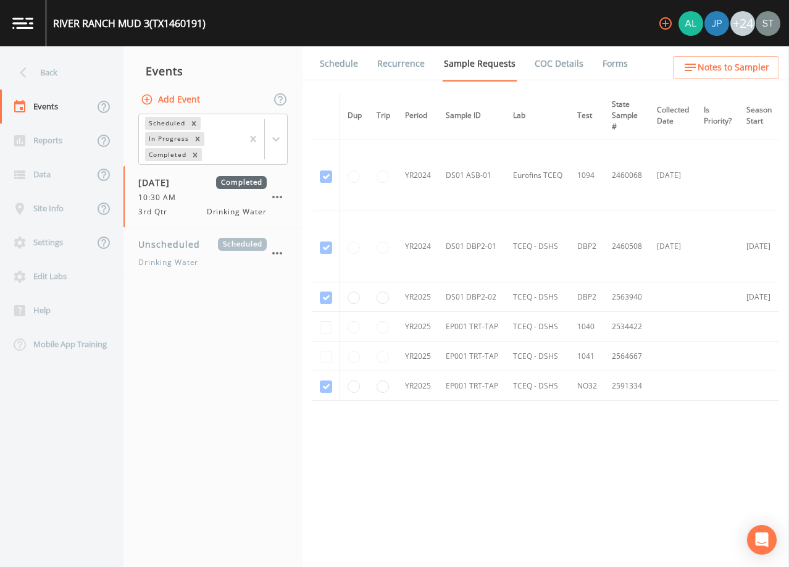
click at [60, 70] on div "Back" at bounding box center [55, 73] width 111 height 34
